Goal: Check status: Check status

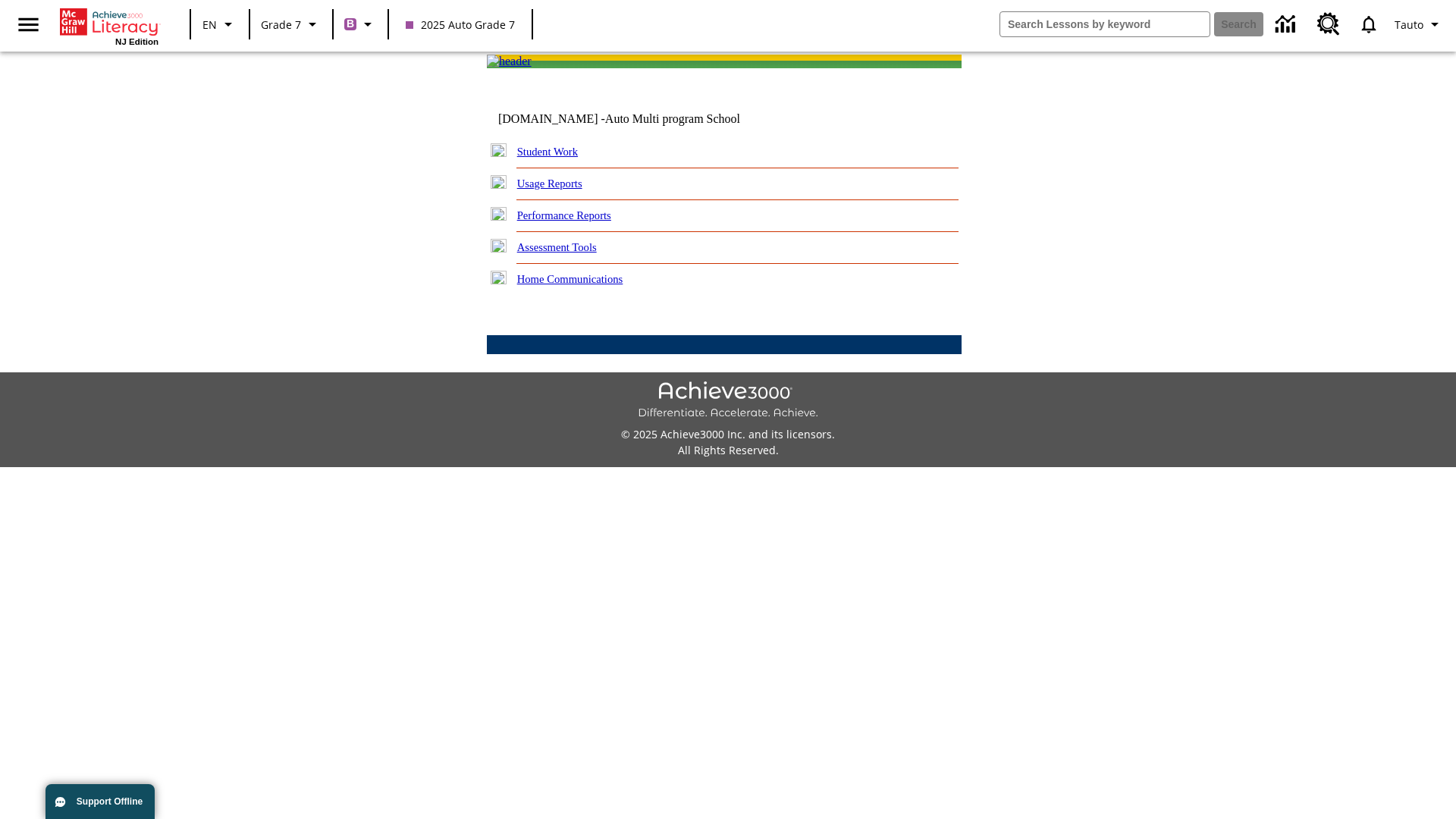
click at [558, 157] on link "Student Work" at bounding box center [547, 152] width 60 height 12
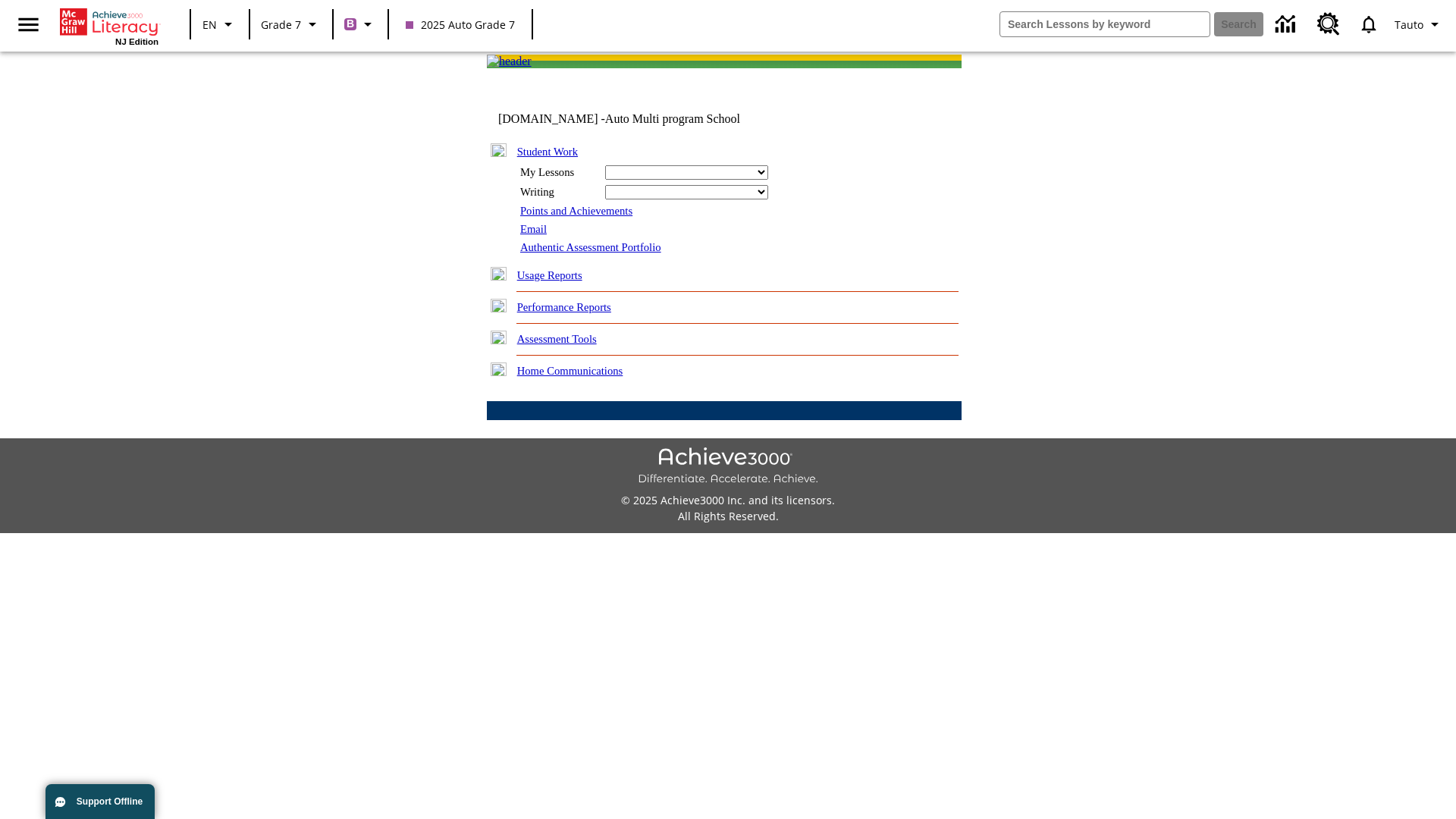
select select "/options/reports/?report_id=24&atype=7&section=2"
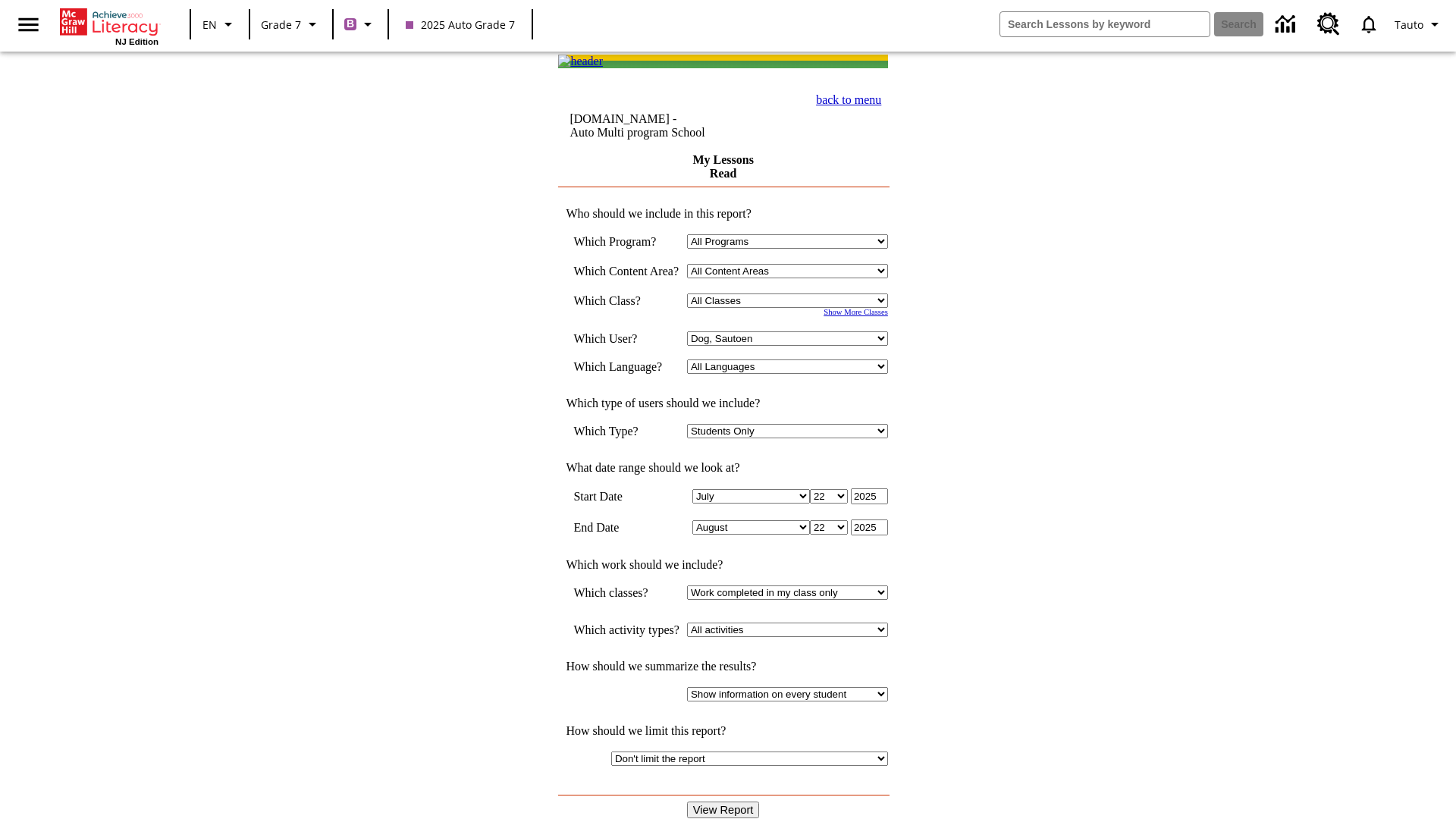
select select "21437138"
select select "4"
type input "2024"
click at [725, 801] on input "View Report" at bounding box center [723, 809] width 72 height 17
